Goal: Transaction & Acquisition: Obtain resource

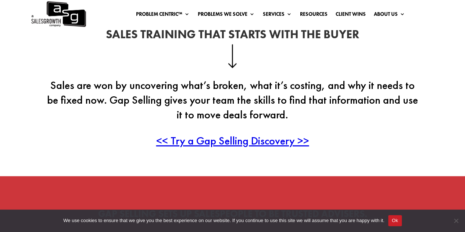
scroll to position [221, 0]
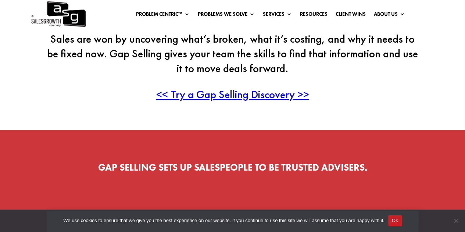
click at [208, 92] on span "<< Try a Gap Selling Discovery >>" at bounding box center [232, 94] width 153 height 14
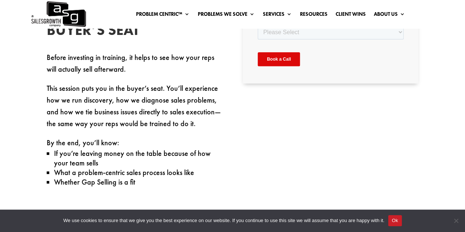
scroll to position [127, 0]
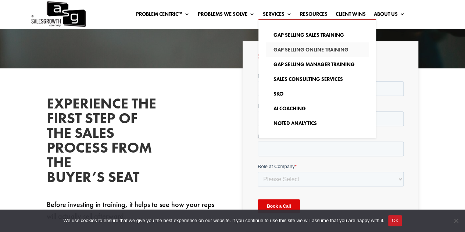
click at [283, 50] on link "Gap Selling Online Training" at bounding box center [317, 49] width 103 height 15
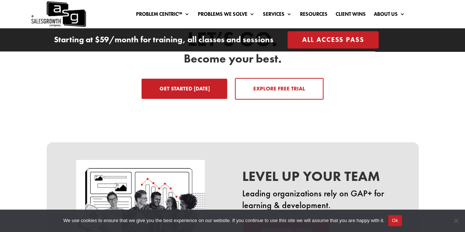
scroll to position [1141, 0]
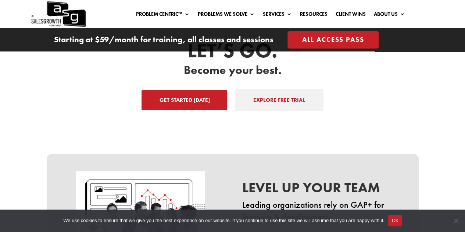
click at [255, 97] on link "EXPLORE FREE TRIAL" at bounding box center [279, 100] width 89 height 22
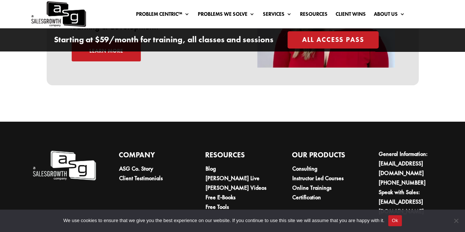
scroll to position [2562, 0]
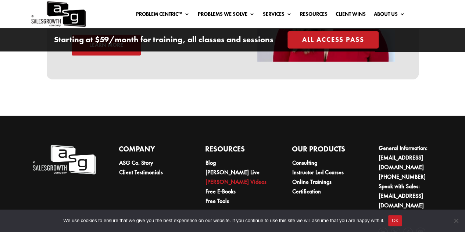
click at [224, 178] on link "[PERSON_NAME] Videos" at bounding box center [236, 182] width 61 height 8
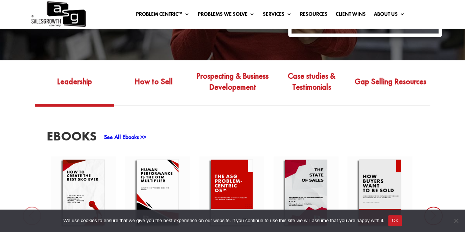
scroll to position [221, 0]
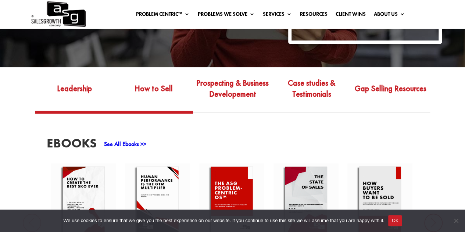
click at [161, 86] on link "How to Sell" at bounding box center [153, 94] width 79 height 35
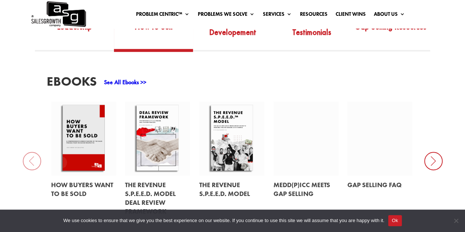
scroll to position [294, 0]
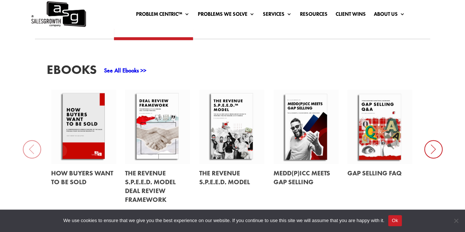
click at [430, 153] on icon at bounding box center [434, 149] width 18 height 18
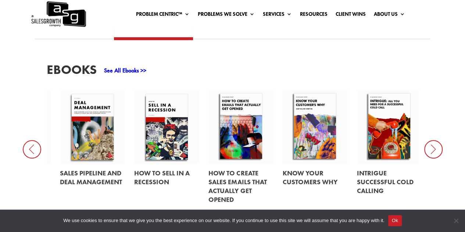
click at [239, 139] on link at bounding box center [241, 127] width 65 height 74
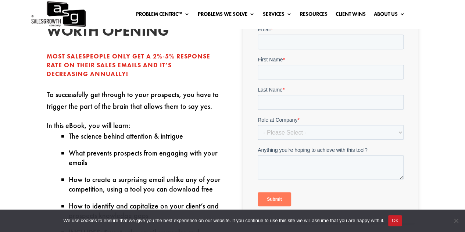
scroll to position [184, 0]
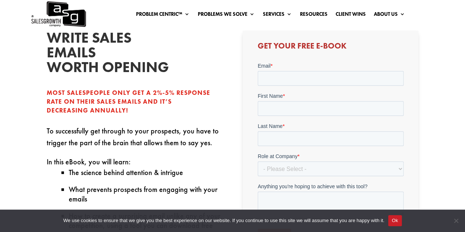
click at [310, 70] on div "Email *" at bounding box center [331, 74] width 146 height 24
click at [307, 75] on input "Email *" at bounding box center [331, 78] width 146 height 15
type input "[EMAIL_ADDRESS][PERSON_NAME][PERSON_NAME][DOMAIN_NAME]"
click at [301, 110] on input "First Name *" at bounding box center [331, 108] width 146 height 15
type input "Haven"
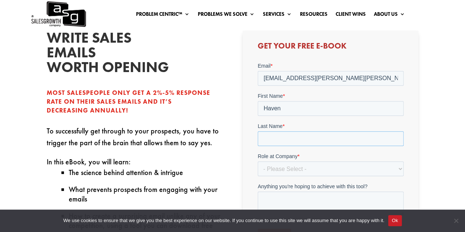
click at [311, 140] on input "Last Name *" at bounding box center [331, 138] width 146 height 15
type input "[PERSON_NAME]"
click at [322, 171] on select "- Please Select - C-Level (CRO, CSO, etc) Senior Leadership (VP of Sales, VP of…" at bounding box center [331, 168] width 146 height 15
select select "Individual Contributor (AE, SDR, CSM, etc)"
click at [258, 161] on select "- Please Select - C-Level (CRO, CSO, etc) Senior Leadership (VP of Sales, VP of…" at bounding box center [331, 168] width 146 height 15
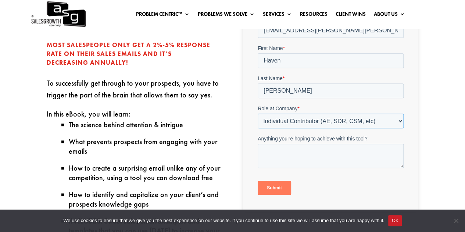
scroll to position [234, 0]
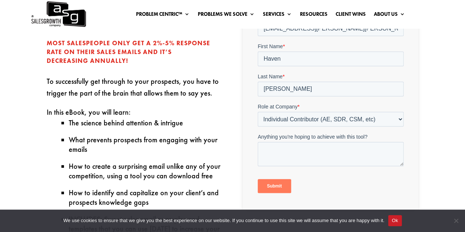
click at [268, 186] on input "Submit" at bounding box center [274, 186] width 33 height 14
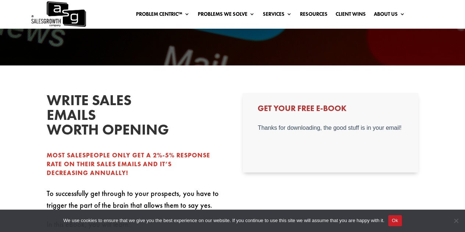
scroll to position [121, 0]
